Goal: Task Accomplishment & Management: Manage account settings

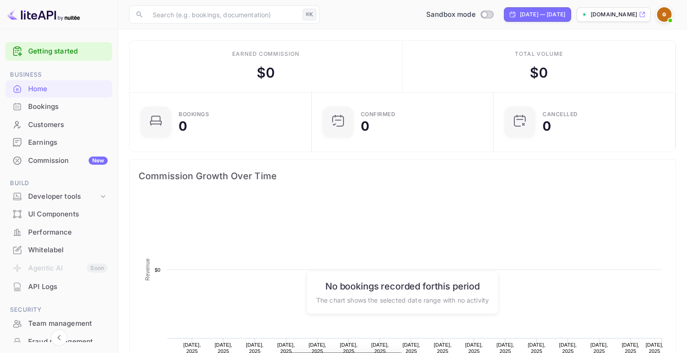
scroll to position [148, 177]
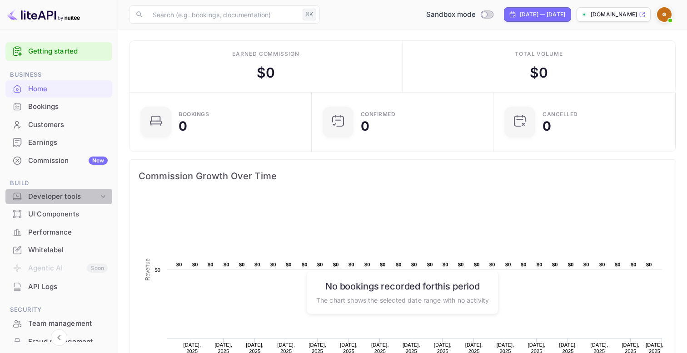
click at [71, 198] on div "Developer tools" at bounding box center [63, 197] width 70 height 10
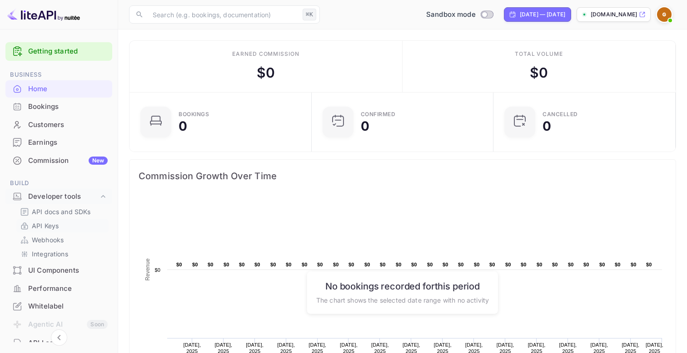
click at [52, 227] on p "API Keys" at bounding box center [45, 226] width 27 height 10
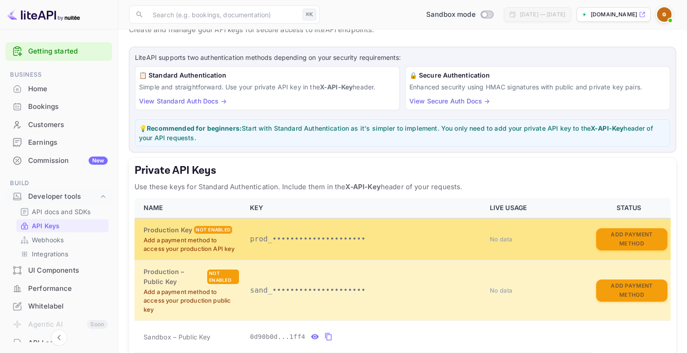
scroll to position [188, 0]
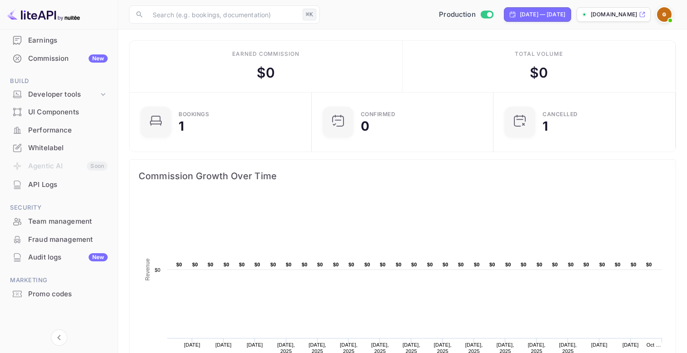
scroll to position [19, 0]
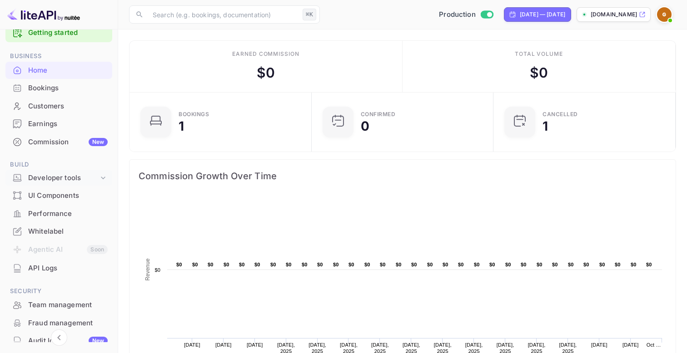
click at [75, 179] on div "Developer tools" at bounding box center [63, 178] width 70 height 10
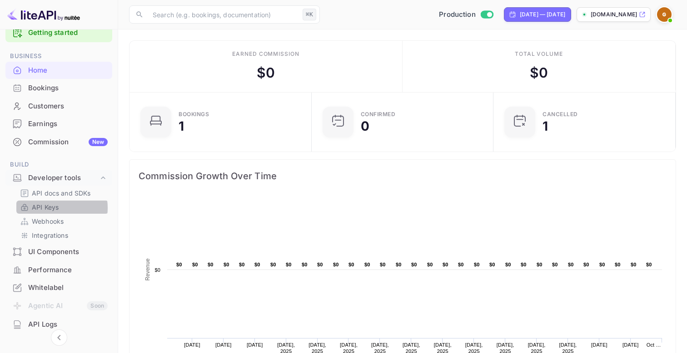
click at [51, 208] on p "API Keys" at bounding box center [45, 208] width 27 height 10
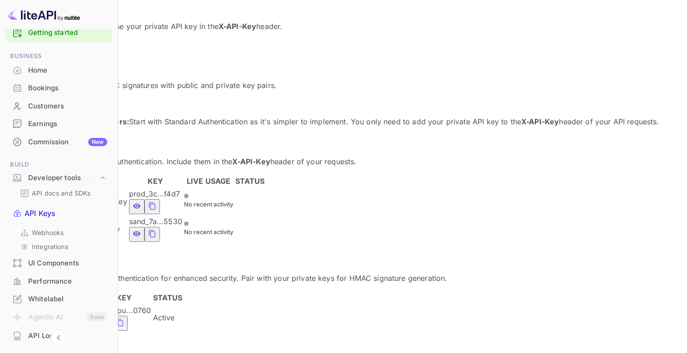
scroll to position [115, 0]
click at [156, 200] on icon "private api keys table" at bounding box center [152, 205] width 8 height 11
click at [141, 203] on icon "private api keys table" at bounding box center [137, 205] width 8 height 5
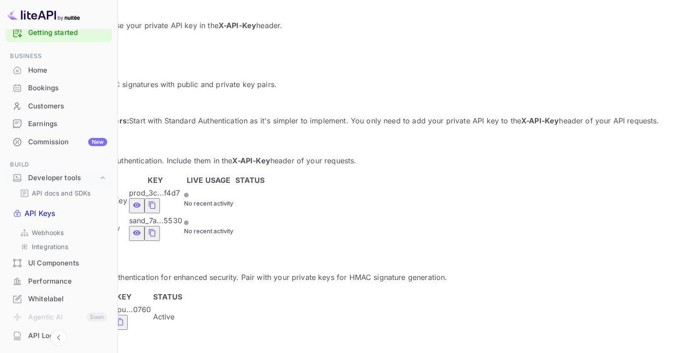
click at [156, 228] on icon "private api keys table" at bounding box center [152, 233] width 8 height 11
